Goal: Navigation & Orientation: Understand site structure

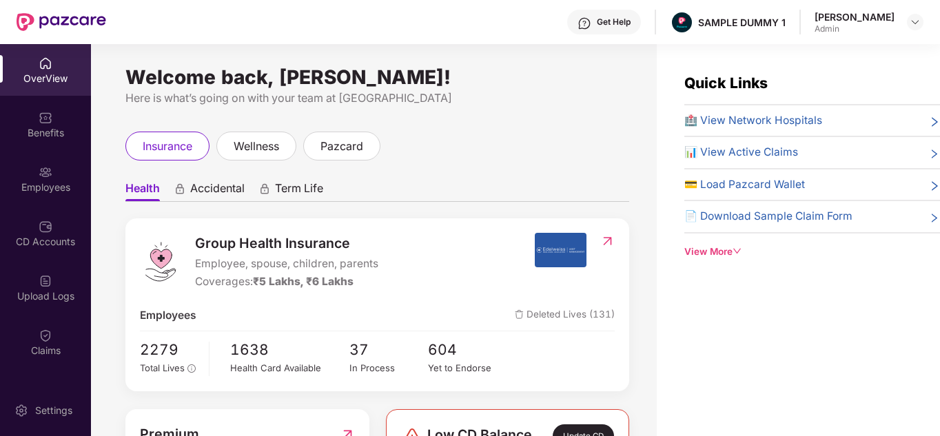
click at [631, 32] on div "Get Help" at bounding box center [604, 22] width 74 height 25
click at [431, 195] on ul "Health Accidental Term Life" at bounding box center [377, 188] width 504 height 28
click at [247, 142] on span "wellness" at bounding box center [256, 146] width 45 height 17
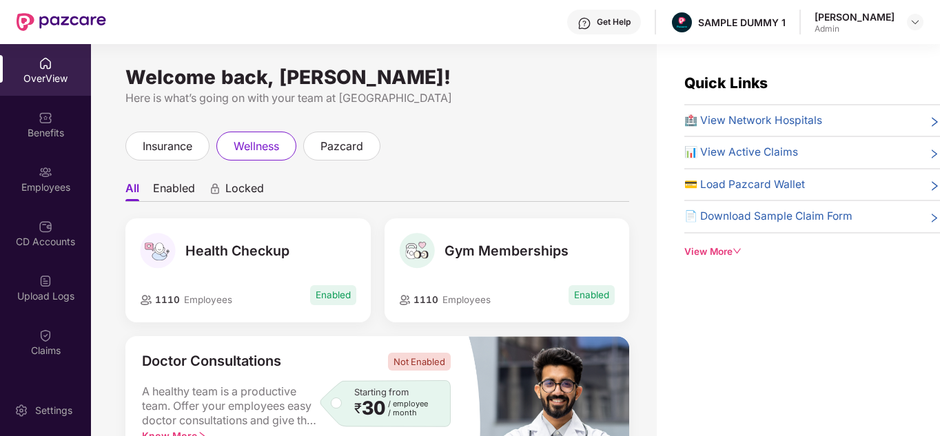
click at [715, 252] on div "View More" at bounding box center [812, 252] width 256 height 14
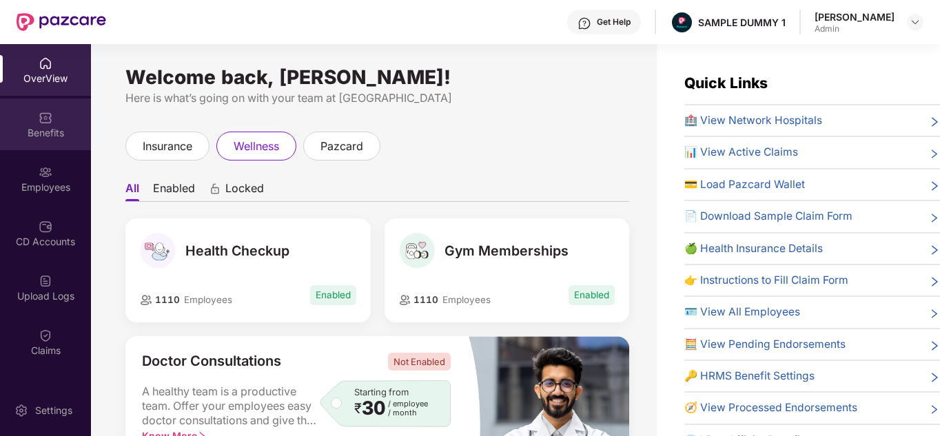
click at [71, 138] on div "Benefits" at bounding box center [45, 133] width 91 height 14
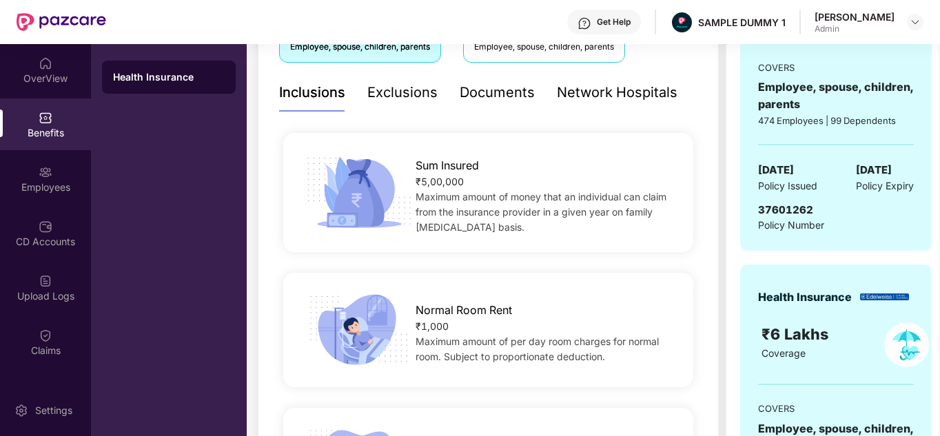
scroll to position [281, 0]
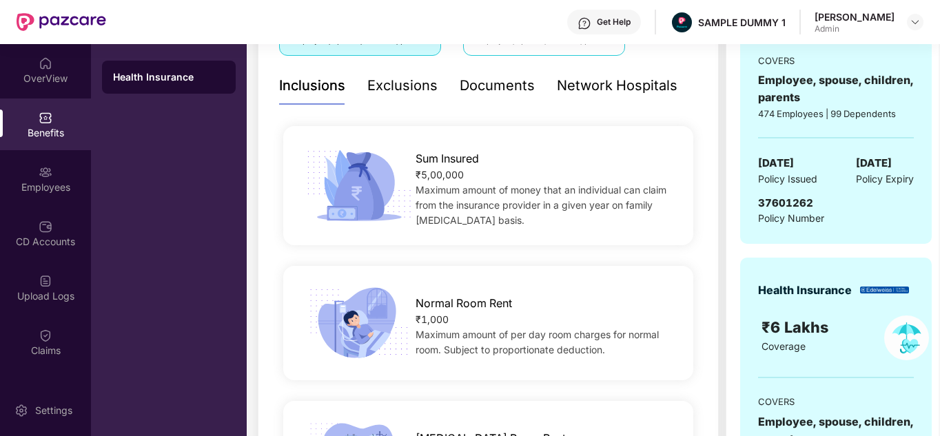
click at [500, 92] on div "Documents" at bounding box center [497, 85] width 75 height 21
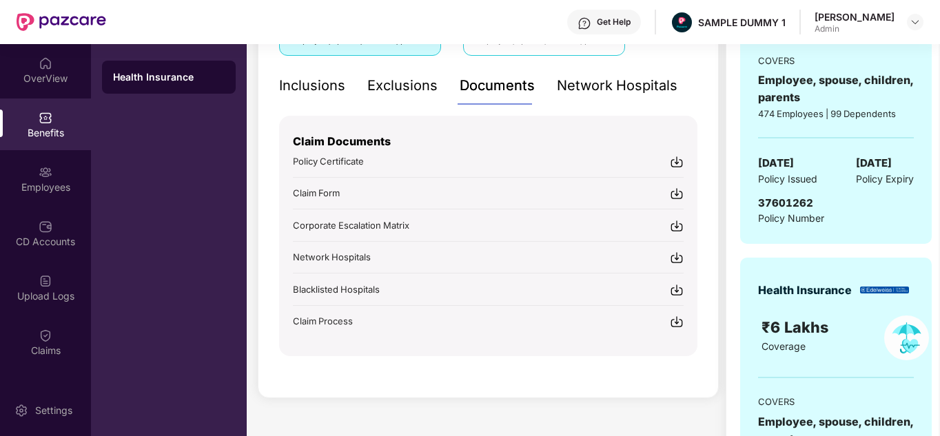
click at [657, 81] on div "Network Hospitals" at bounding box center [617, 85] width 121 height 21
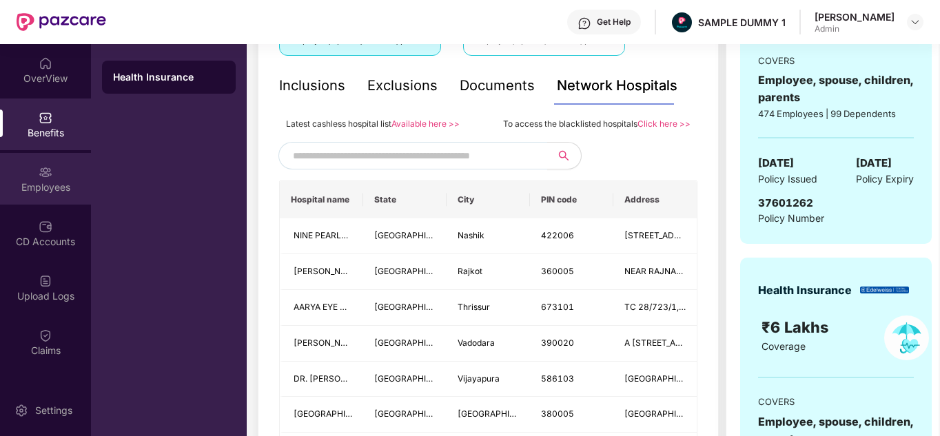
click at [44, 183] on div "Employees" at bounding box center [45, 188] width 91 height 14
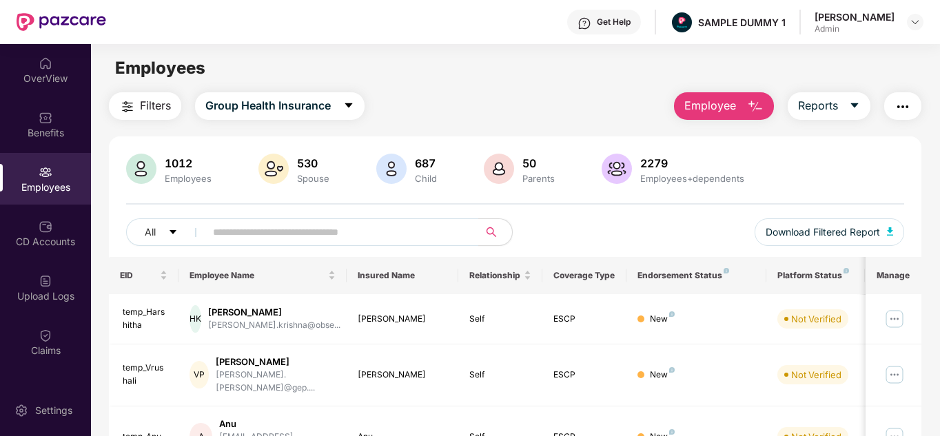
click at [731, 102] on span "Employee" at bounding box center [710, 105] width 52 height 17
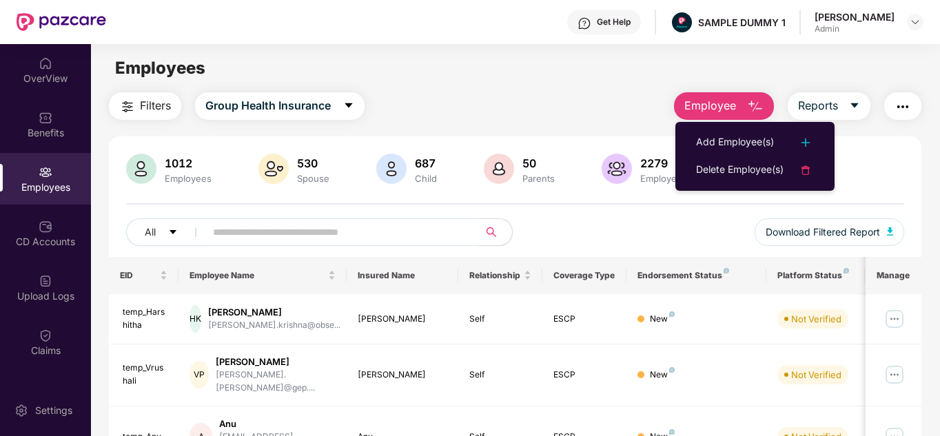
click at [618, 96] on div "Filters Group Health Insurance Employee Reports" at bounding box center [515, 106] width 813 height 28
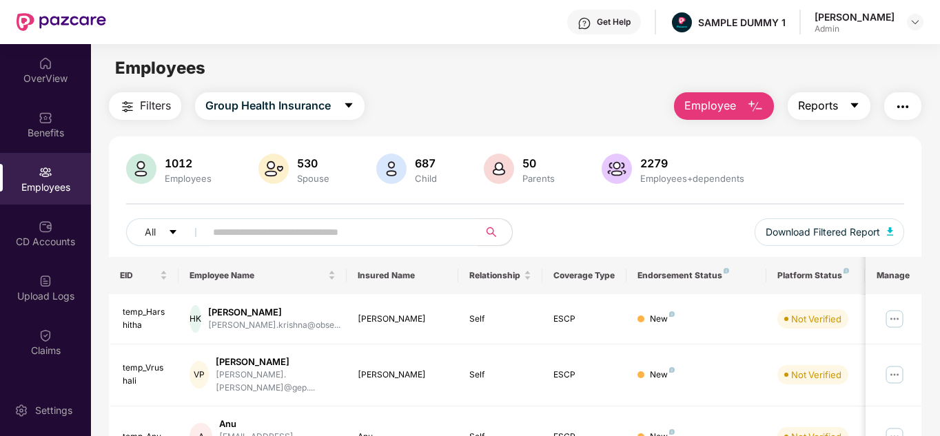
click at [846, 100] on button "Reports" at bounding box center [829, 106] width 83 height 28
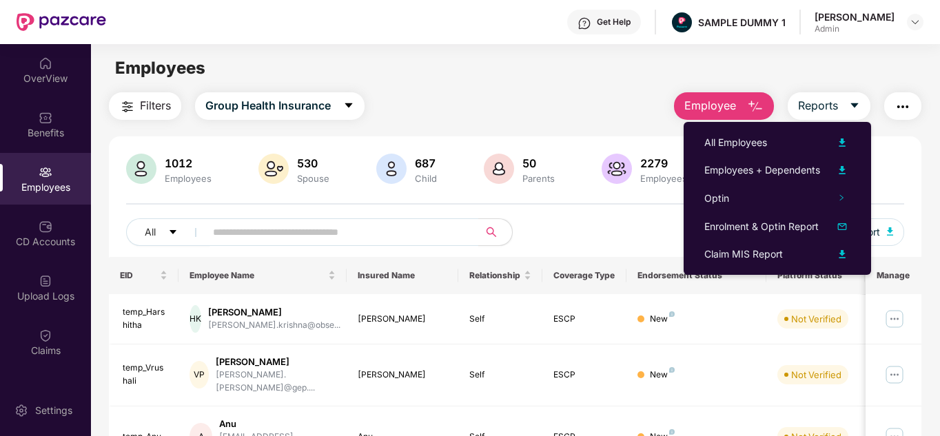
click at [912, 115] on button "button" at bounding box center [902, 106] width 37 height 28
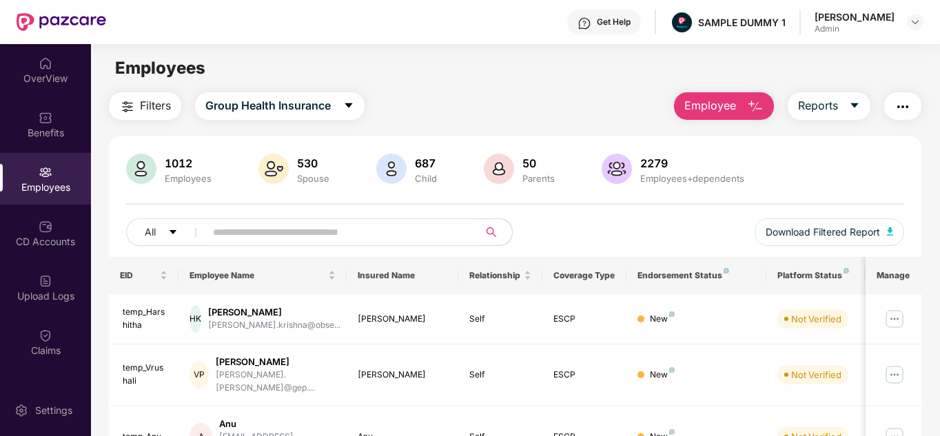
click at [150, 105] on span "Filters" at bounding box center [155, 105] width 31 height 17
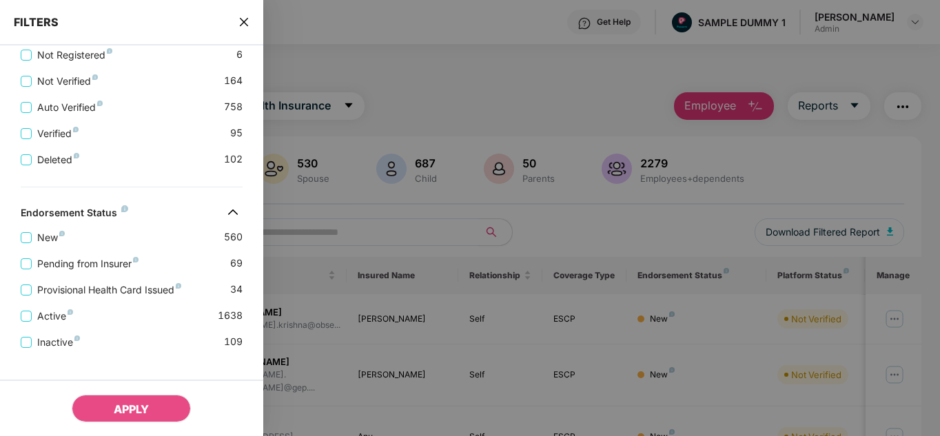
scroll to position [472, 0]
click at [48, 166] on span "Deleted" at bounding box center [58, 159] width 53 height 15
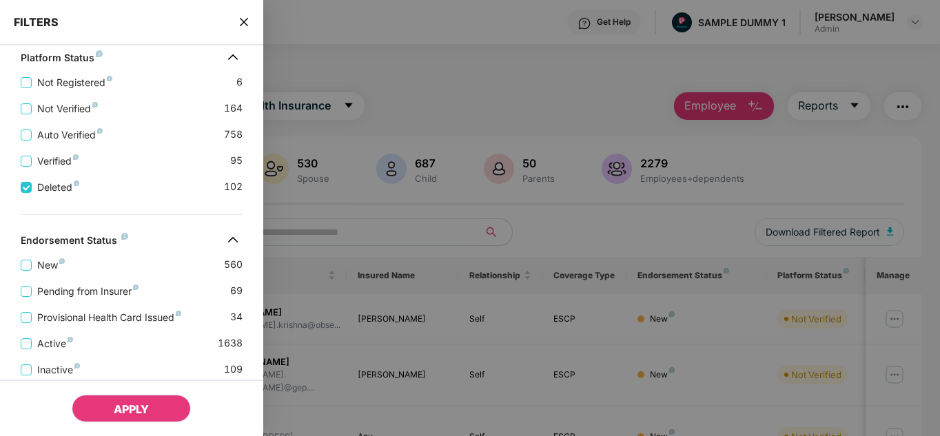
click at [154, 407] on button "APPLY" at bounding box center [131, 409] width 119 height 28
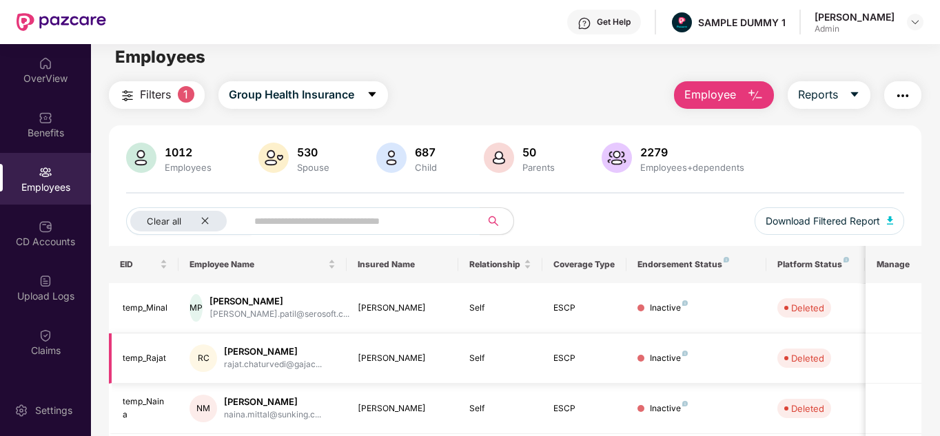
scroll to position [0, 0]
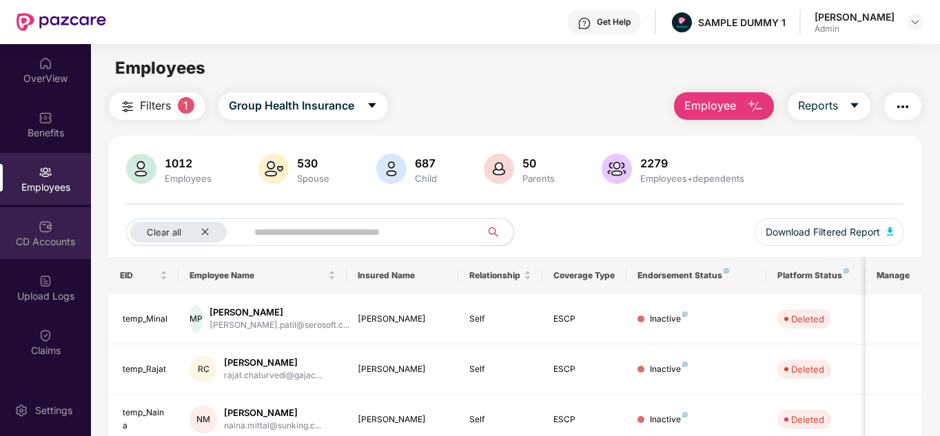
click at [52, 245] on div "CD Accounts" at bounding box center [45, 242] width 91 height 14
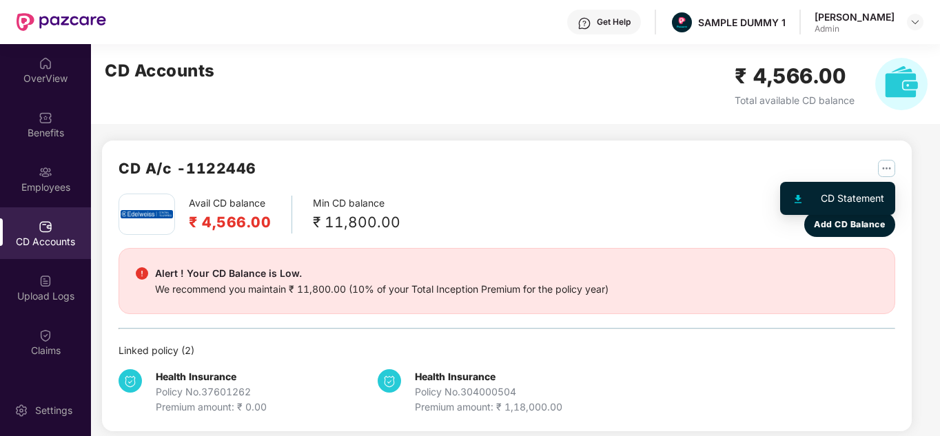
click at [878, 170] on img "button" at bounding box center [886, 168] width 17 height 17
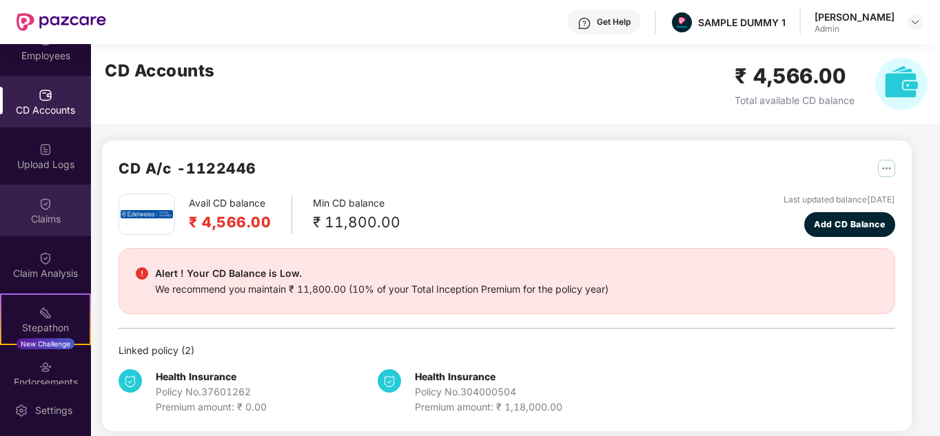
scroll to position [135, 0]
click at [39, 209] on div "Claims" at bounding box center [45, 216] width 91 height 14
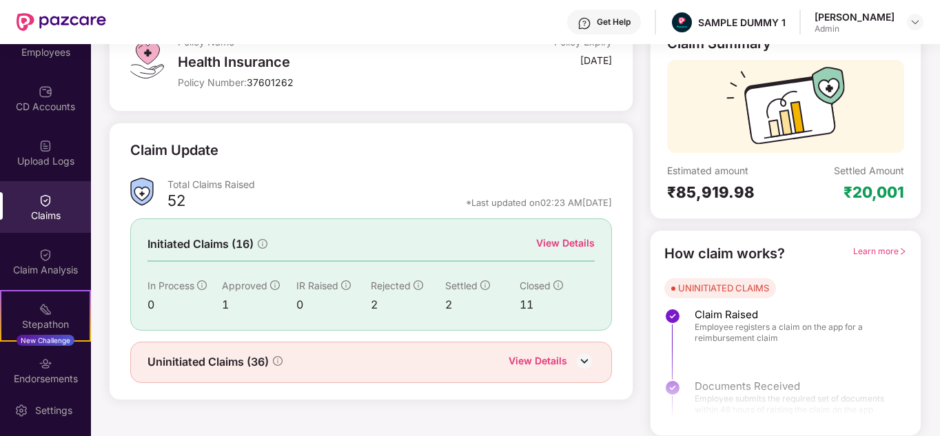
scroll to position [103, 0]
click at [566, 245] on div "View Details" at bounding box center [565, 243] width 59 height 15
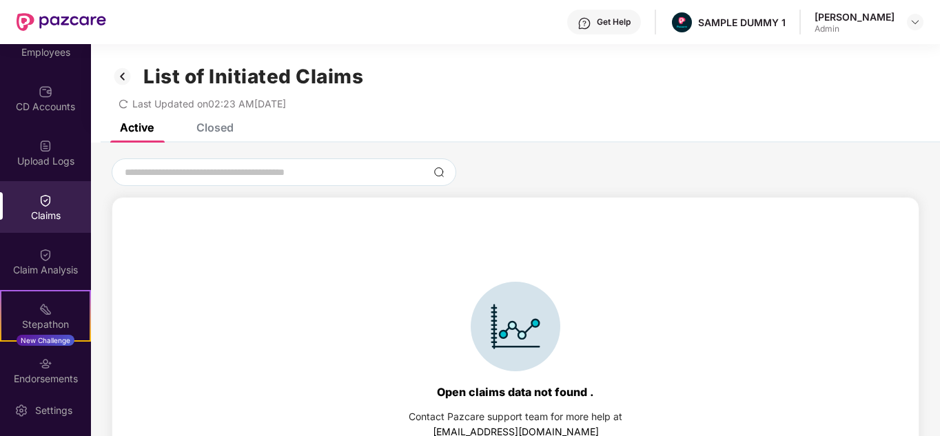
click at [214, 131] on div "Closed" at bounding box center [214, 128] width 37 height 14
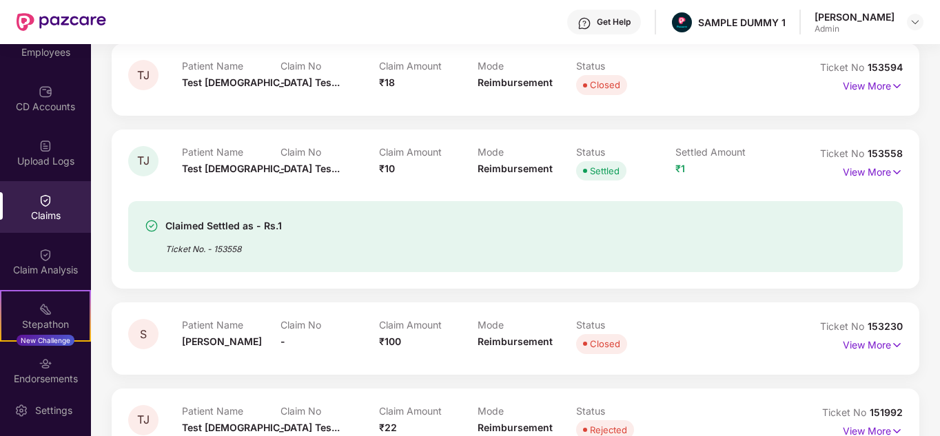
scroll to position [240, 0]
click at [894, 168] on img at bounding box center [897, 171] width 12 height 15
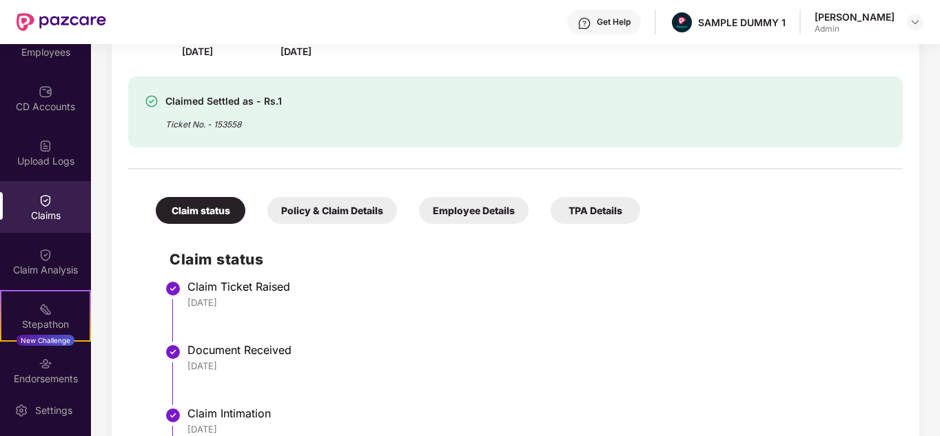
scroll to position [409, 0]
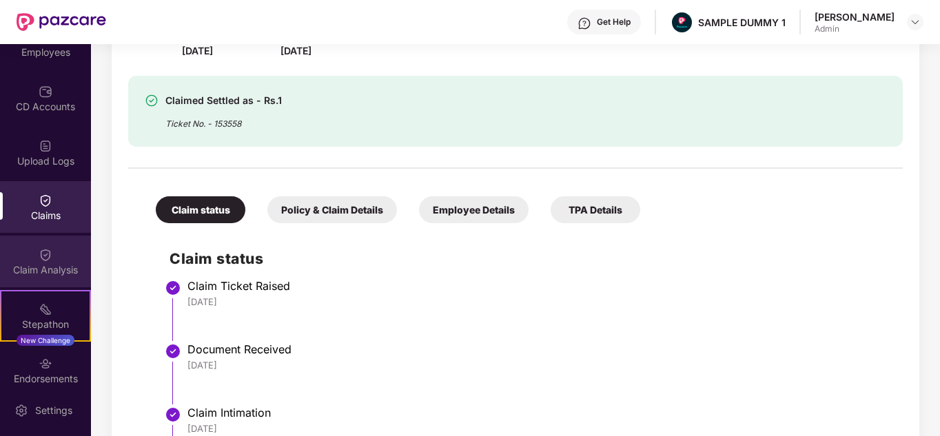
click at [39, 254] on img at bounding box center [46, 255] width 14 height 14
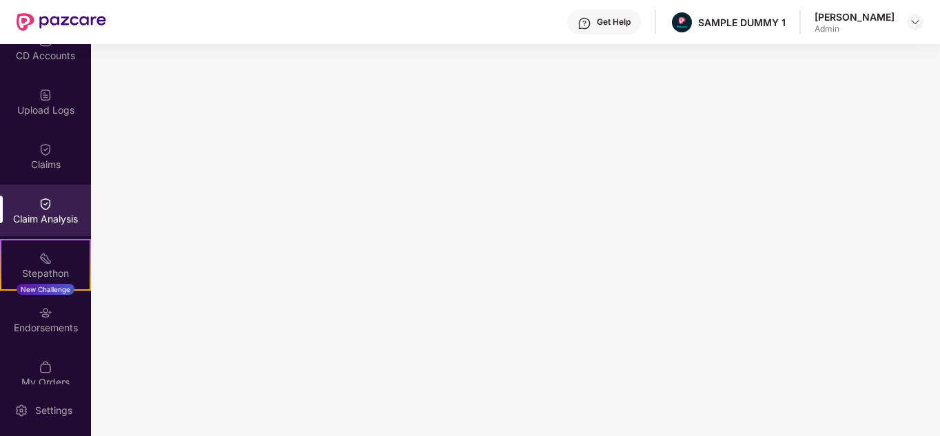
scroll to position [187, 0]
click at [51, 253] on div "Stepathon New Challenge" at bounding box center [45, 264] width 91 height 52
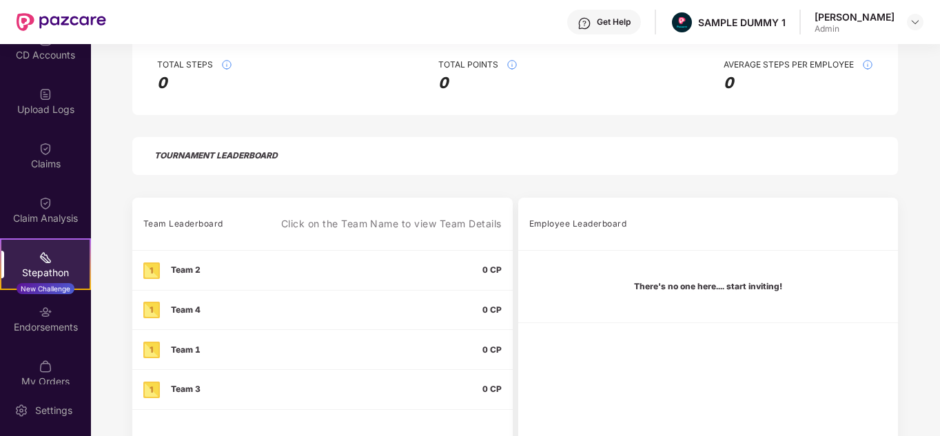
scroll to position [360, 0]
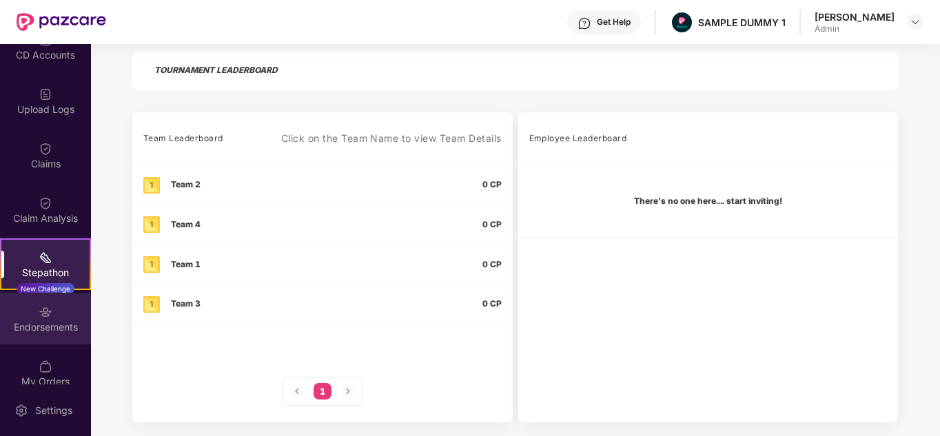
click at [62, 305] on div "Endorsements" at bounding box center [45, 319] width 91 height 52
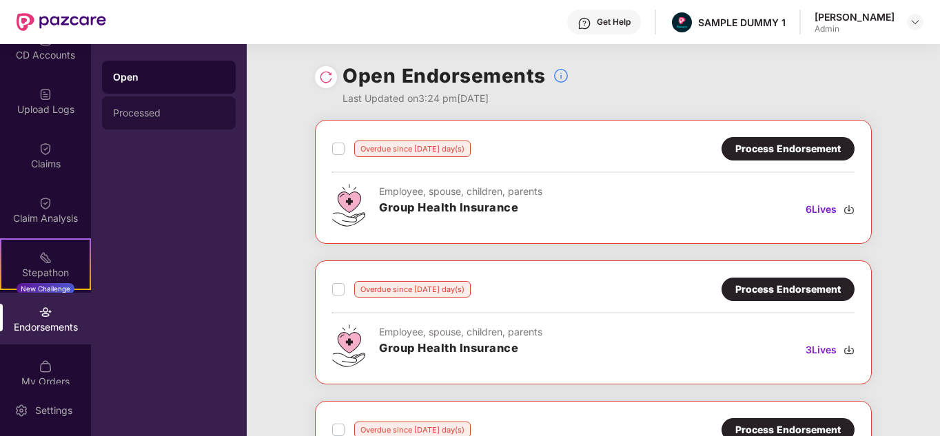
click at [167, 102] on div "Processed" at bounding box center [169, 112] width 134 height 33
